Goal: Information Seeking & Learning: Learn about a topic

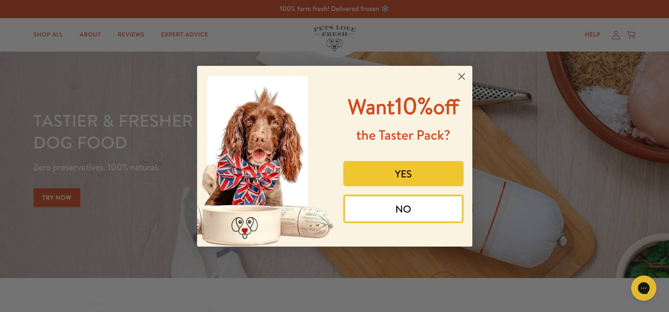
click at [461, 78] on circle "Close dialog" at bounding box center [461, 76] width 14 height 14
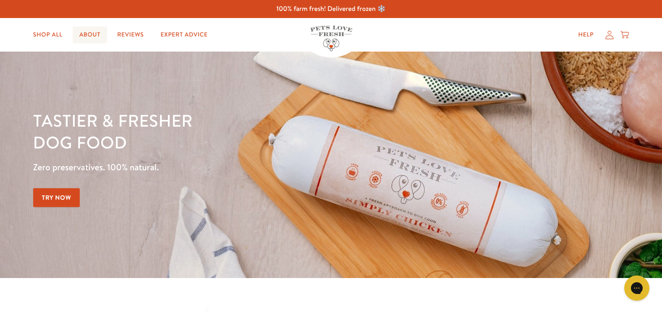
click at [92, 31] on link "About" at bounding box center [90, 34] width 34 height 17
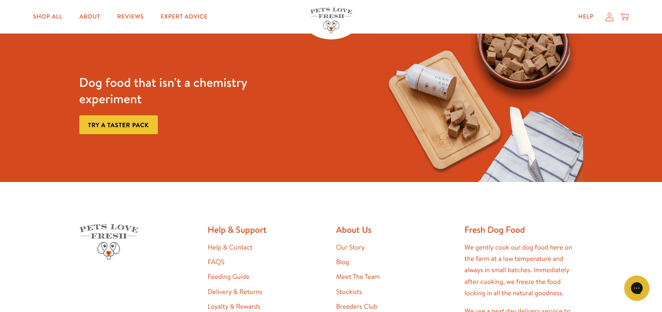
scroll to position [2254, 0]
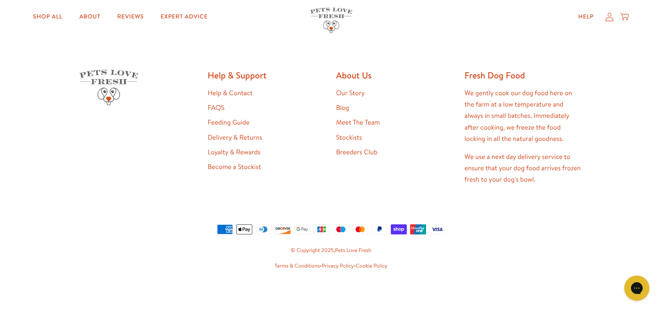
click at [219, 106] on link "FAQS" at bounding box center [216, 107] width 17 height 9
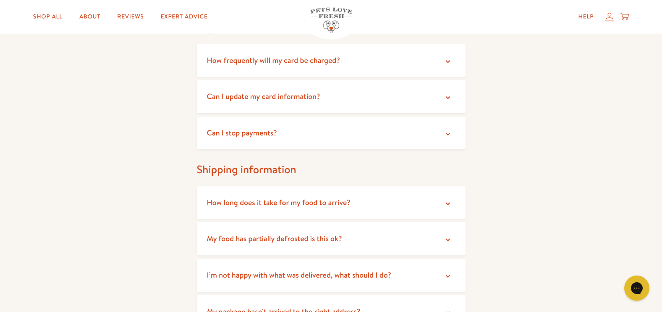
scroll to position [546, 0]
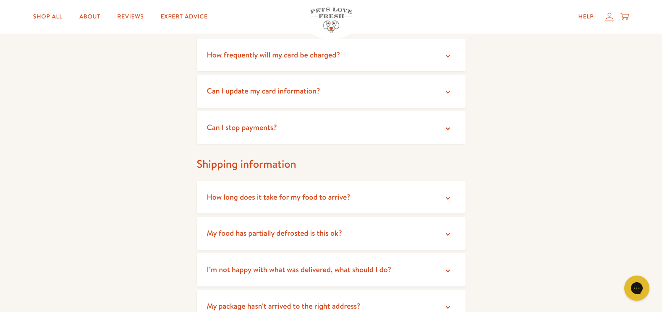
click at [316, 197] on span "How long does it take for my food to arrive?" at bounding box center [279, 197] width 144 height 10
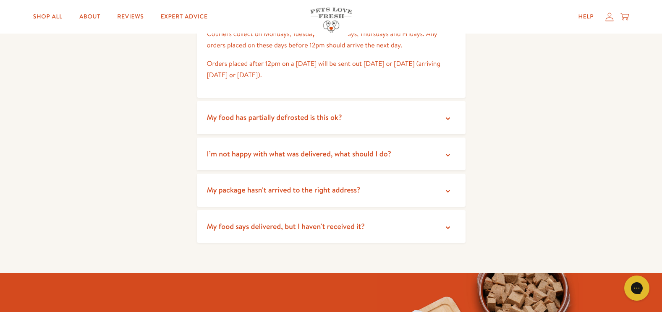
scroll to position [798, 0]
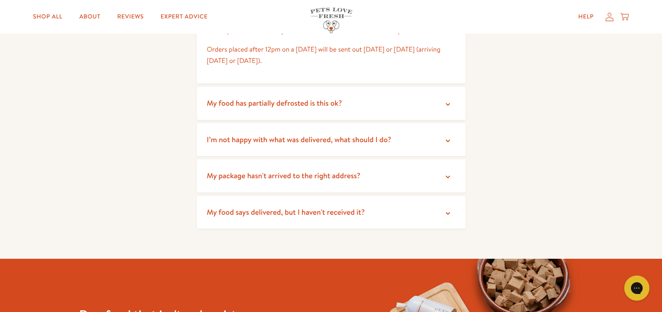
click at [325, 102] on span "My food has partially defrosted is this ok?" at bounding box center [274, 103] width 135 height 10
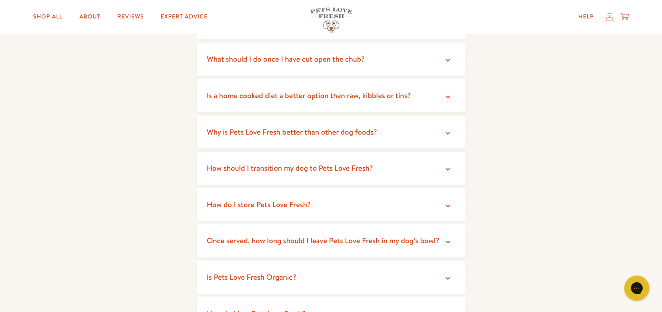
scroll to position [0, 0]
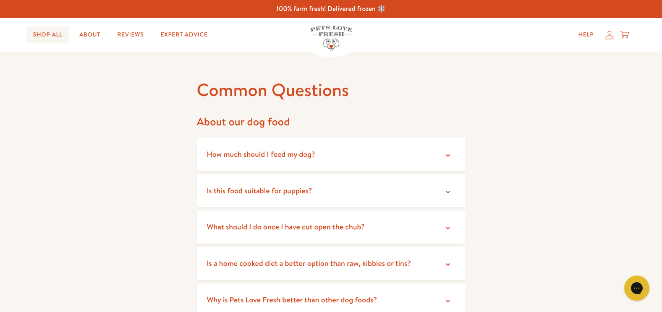
click at [46, 33] on link "Shop All" at bounding box center [47, 34] width 43 height 17
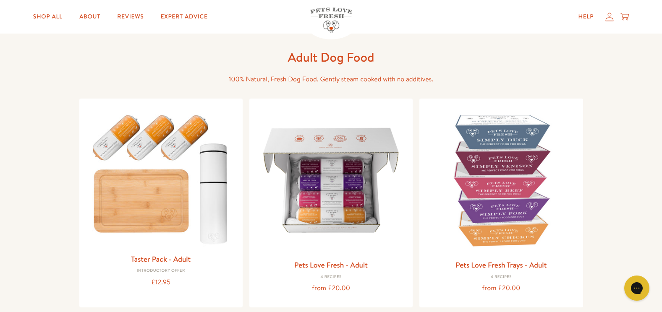
scroll to position [42, 0]
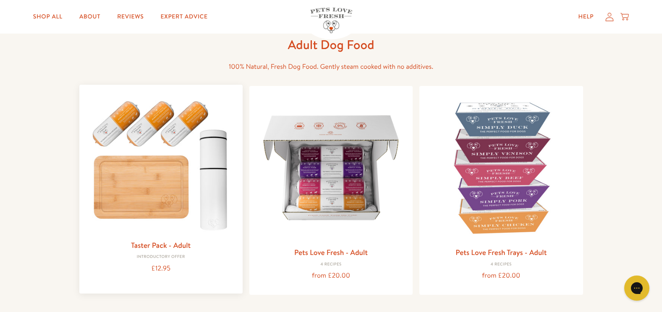
click at [167, 198] on img at bounding box center [161, 164] width 150 height 144
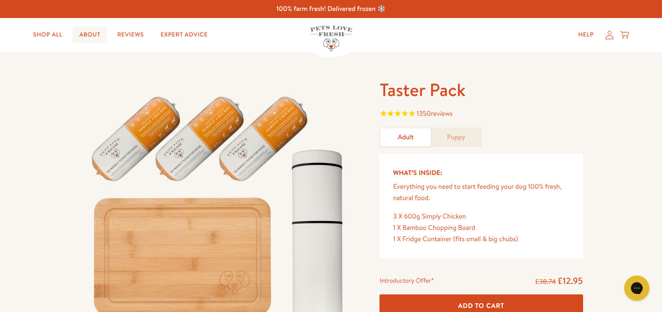
click at [83, 33] on link "About" at bounding box center [90, 34] width 34 height 17
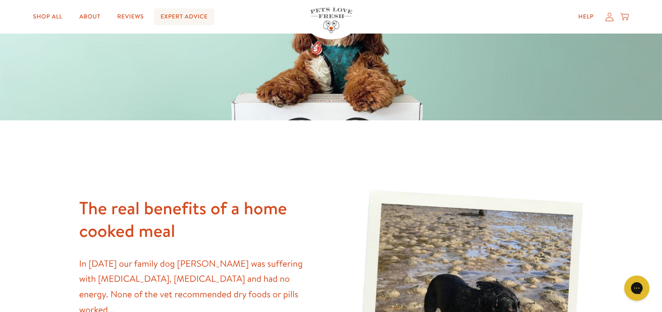
click at [182, 17] on link "Expert Advice" at bounding box center [184, 16] width 60 height 17
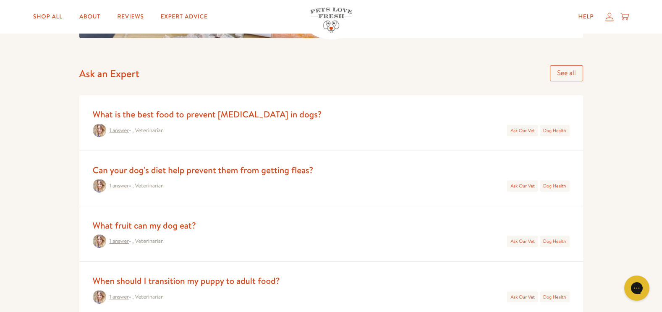
scroll to position [378, 0]
